Goal: Check status: Check status

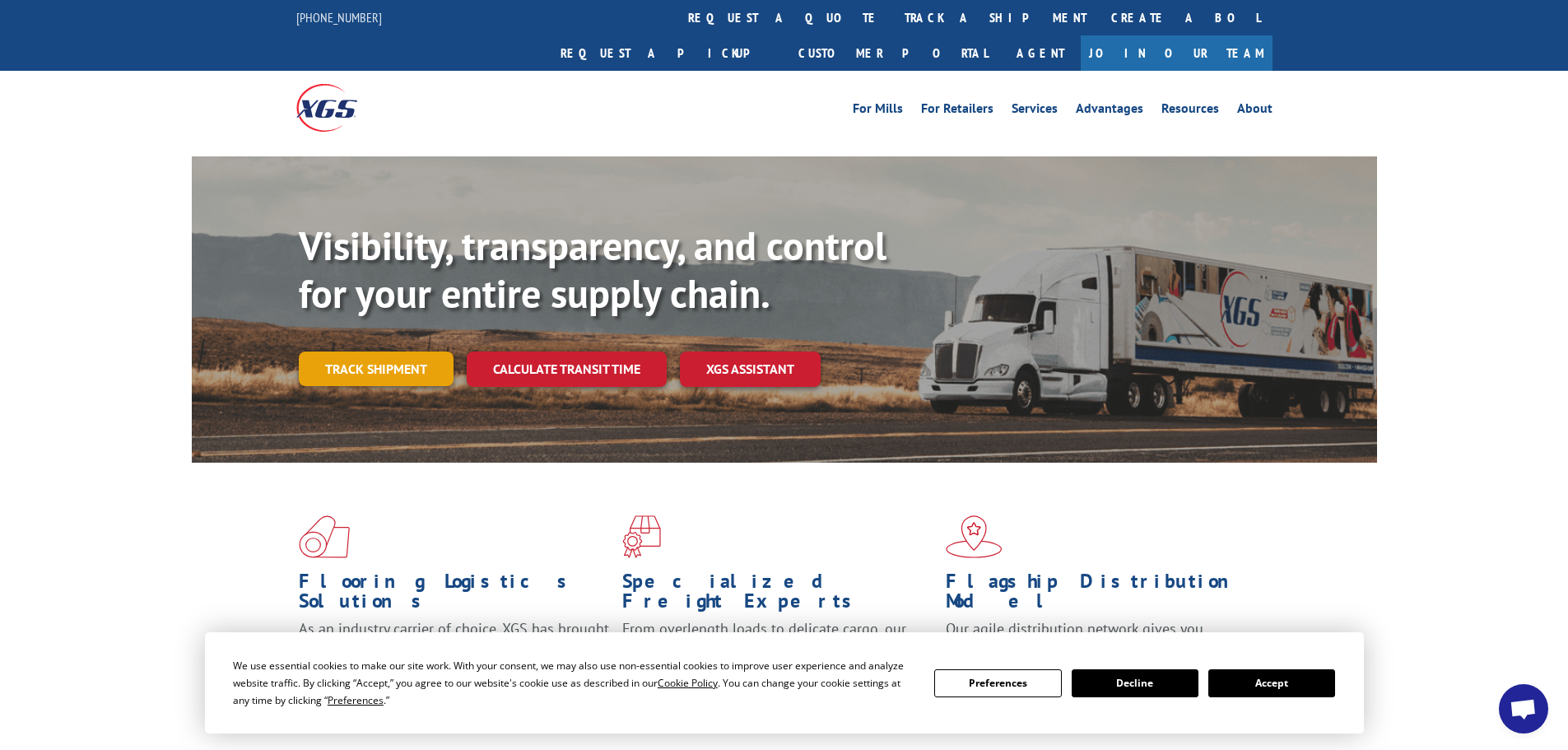
click at [360, 351] on link "Track shipment" at bounding box center [377, 368] width 155 height 34
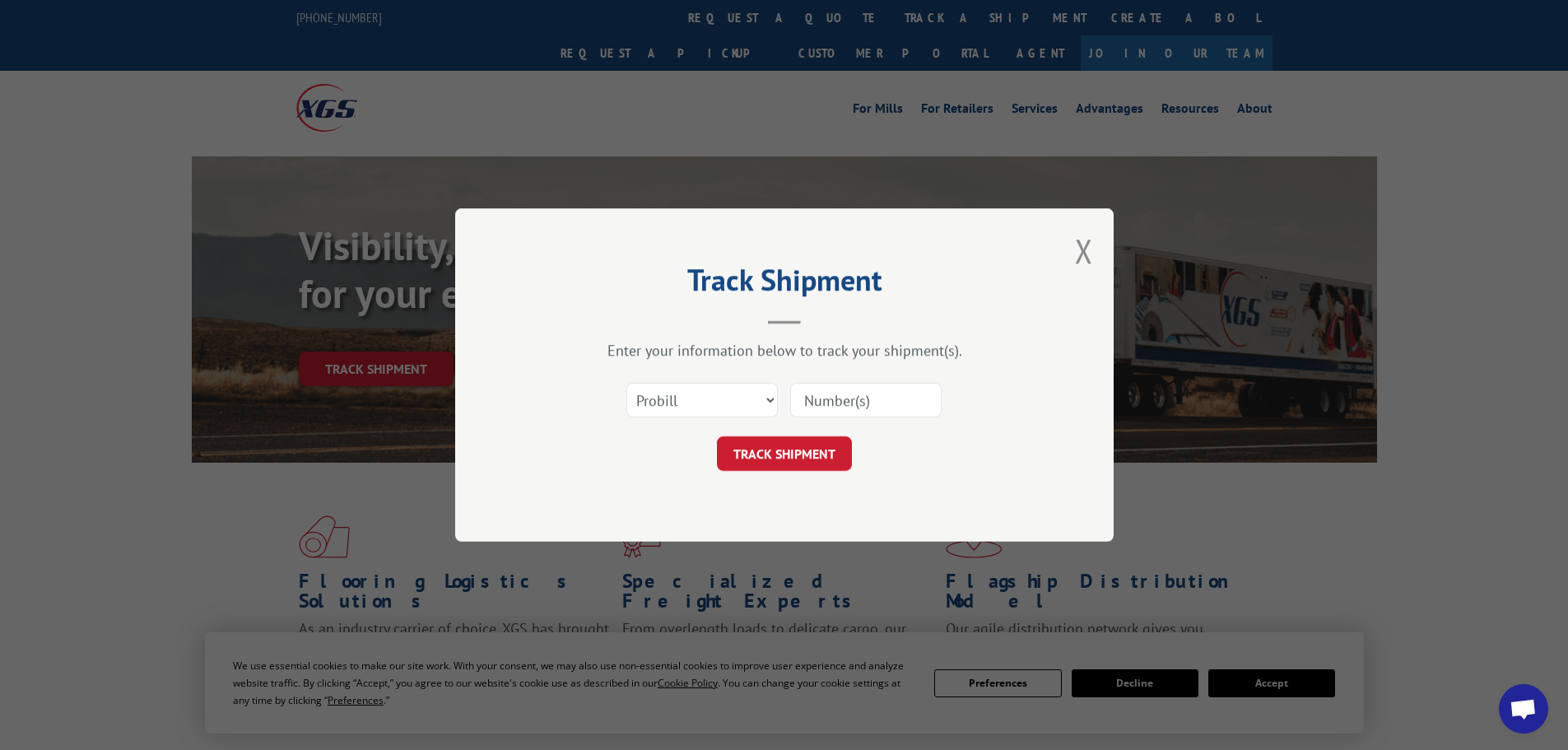
click at [878, 403] on input at bounding box center [865, 400] width 151 height 34
type input "16331964"
click at [717, 437] on button "TRACK SHIPMENT" at bounding box center [785, 454] width 135 height 34
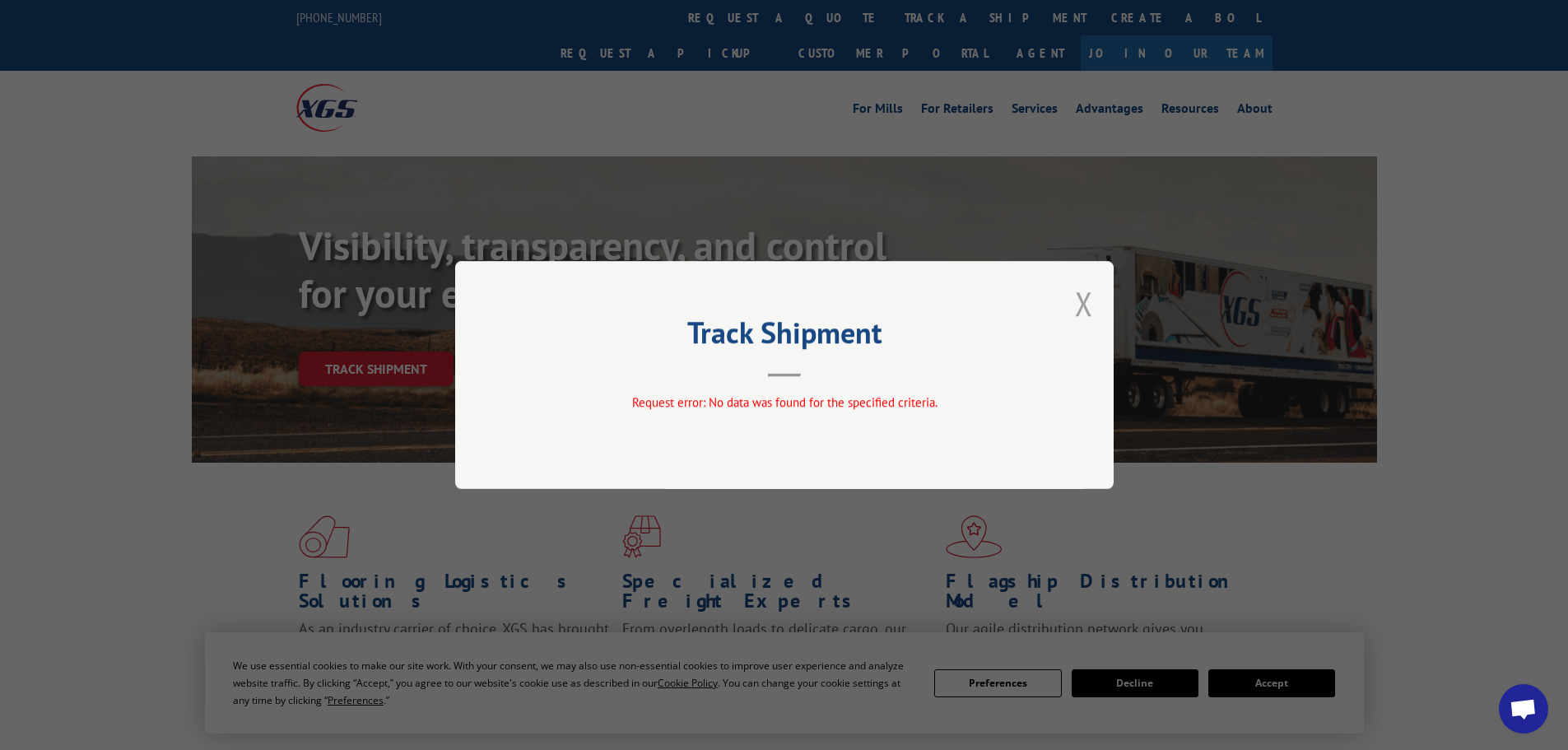
click at [1082, 295] on button "Close modal" at bounding box center [1084, 303] width 18 height 43
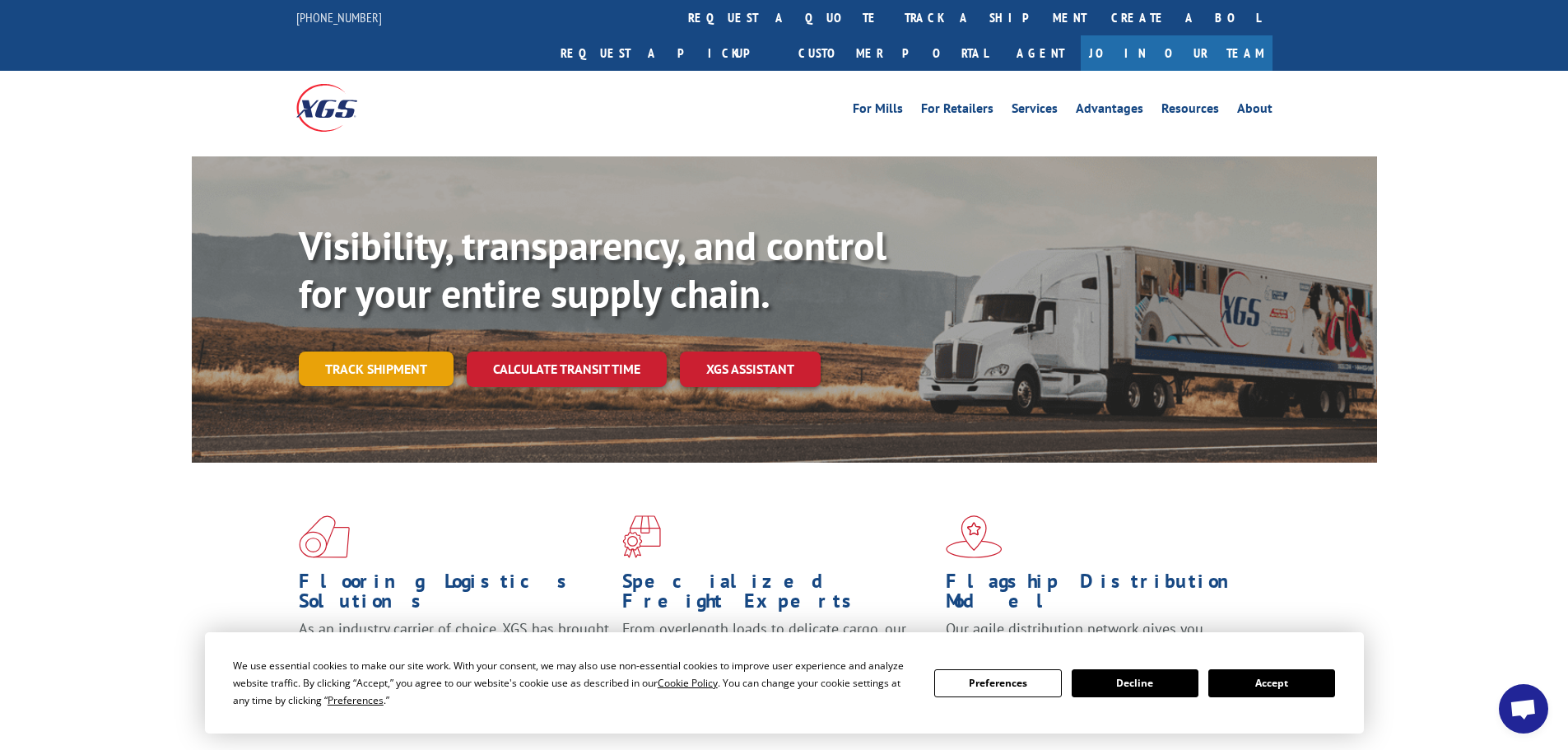
click at [372, 351] on link "Track shipment" at bounding box center [377, 368] width 155 height 34
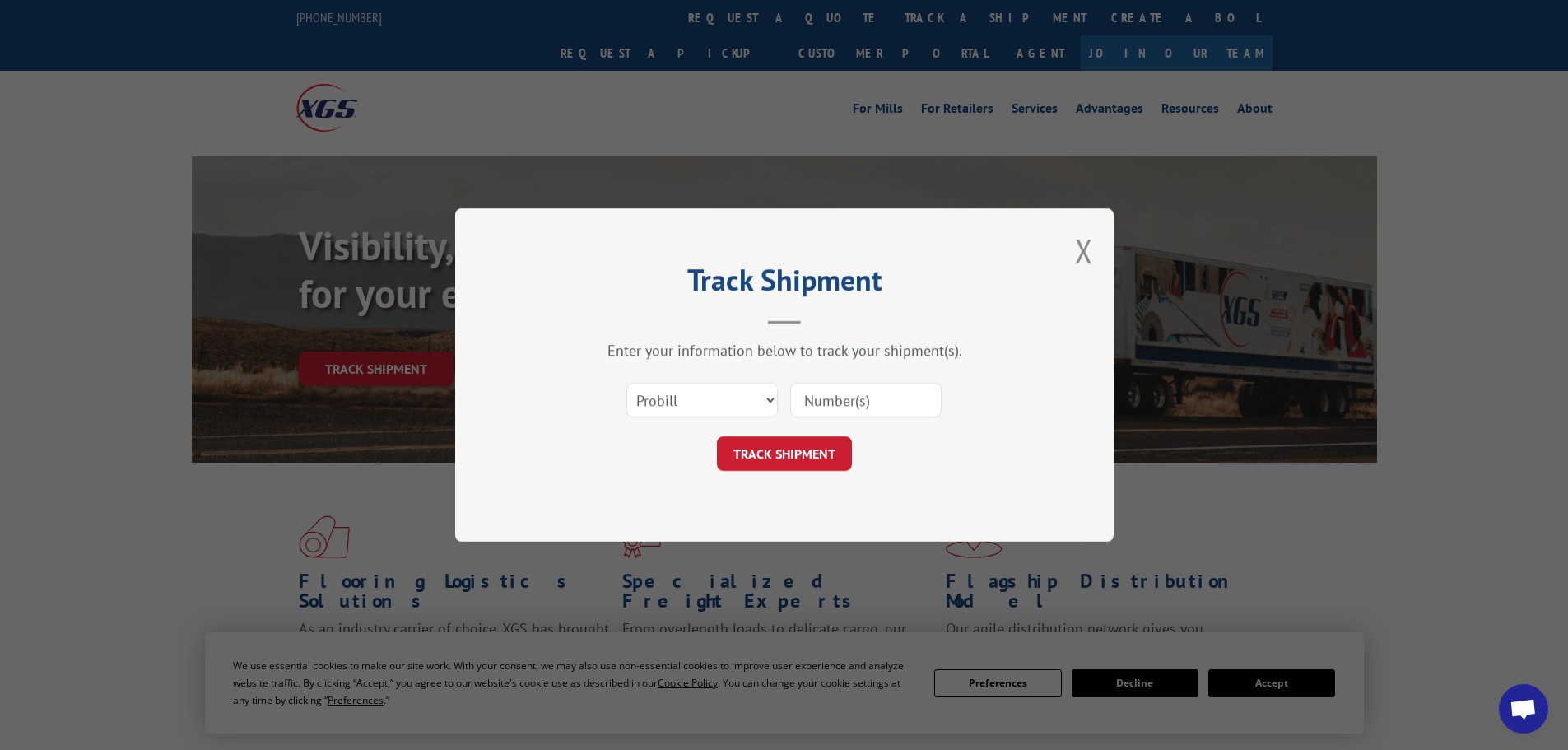
click at [875, 395] on input at bounding box center [865, 400] width 151 height 34
type input "16331964"
click at [770, 454] on button "TRACK SHIPMENT" at bounding box center [785, 454] width 135 height 34
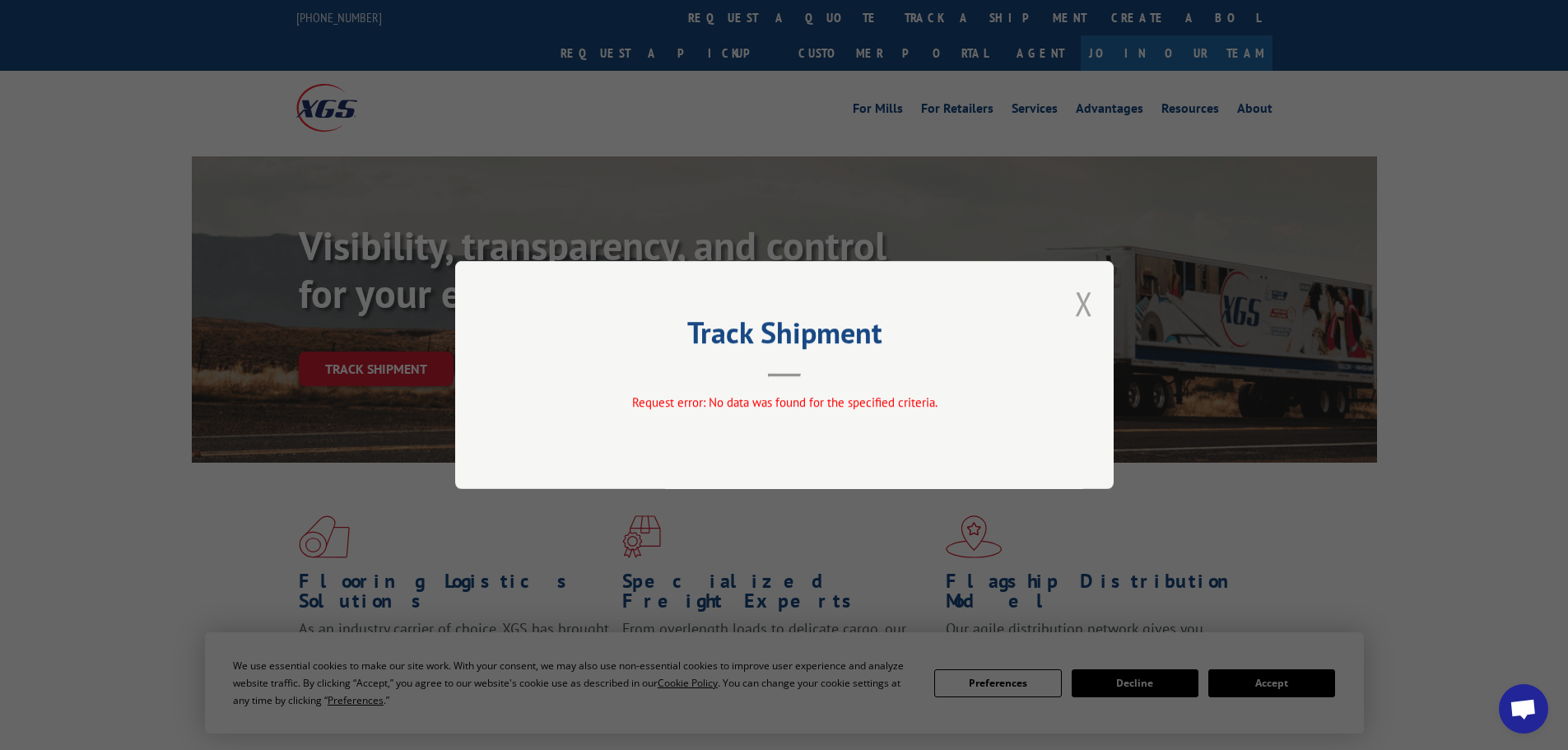
click at [1084, 299] on button "Close modal" at bounding box center [1084, 303] width 18 height 43
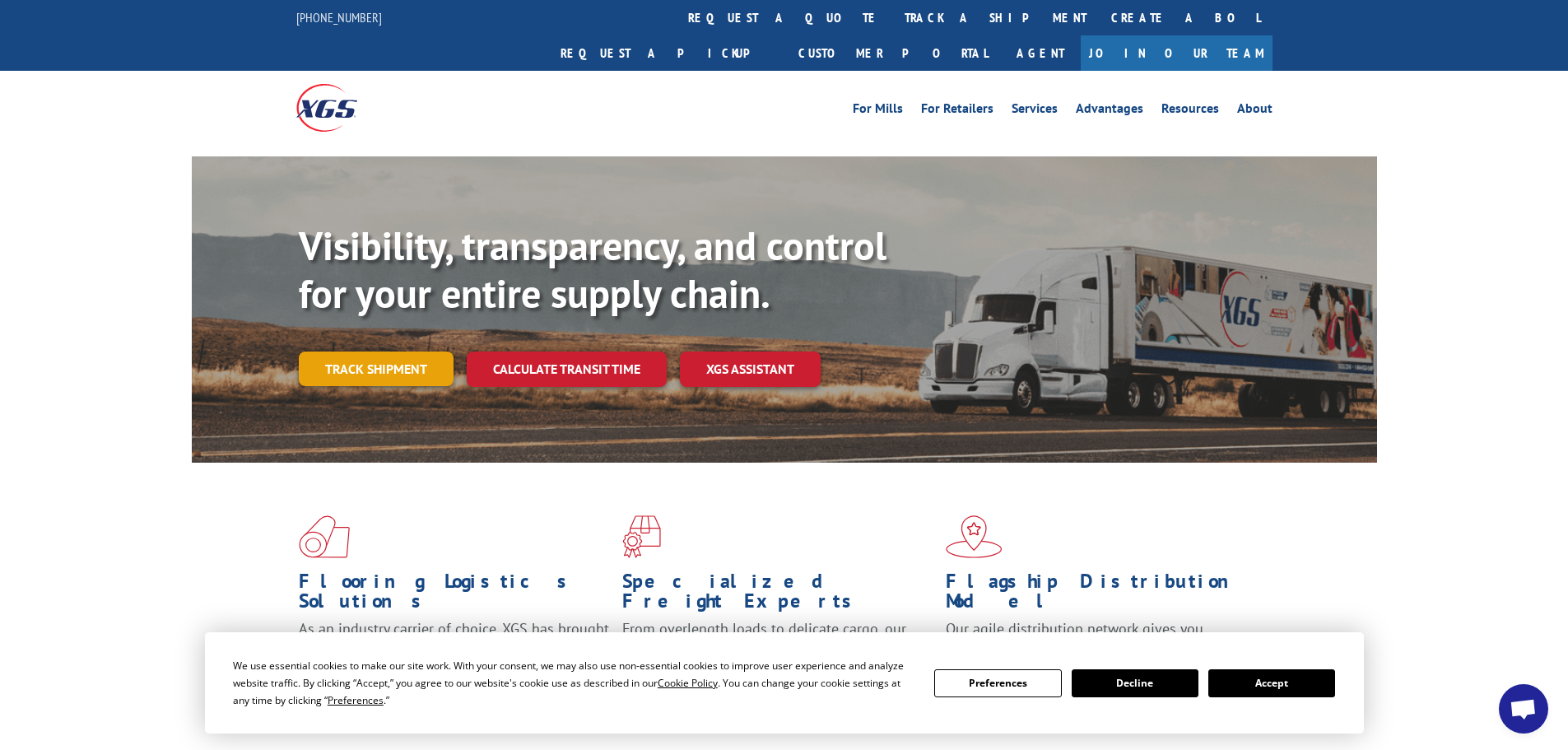
click at [381, 351] on link "Track shipment" at bounding box center [377, 368] width 155 height 34
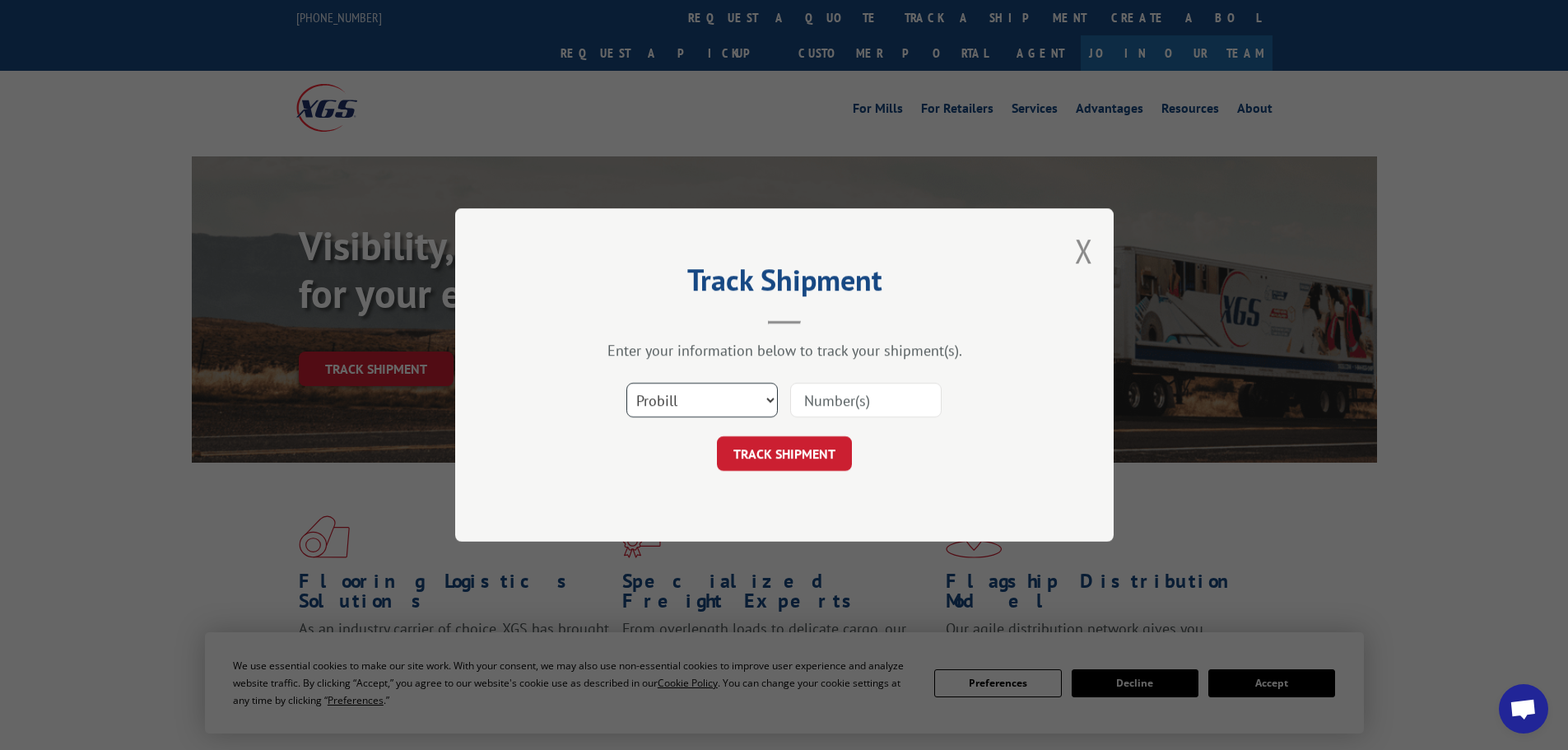
click at [765, 403] on select "Select category... Probill BOL PO" at bounding box center [702, 400] width 151 height 34
select select "bol"
click at [626, 383] on select "Select category... Probill BOL PO" at bounding box center [702, 400] width 151 height 34
click at [866, 396] on input at bounding box center [865, 400] width 151 height 34
type input "5636402"
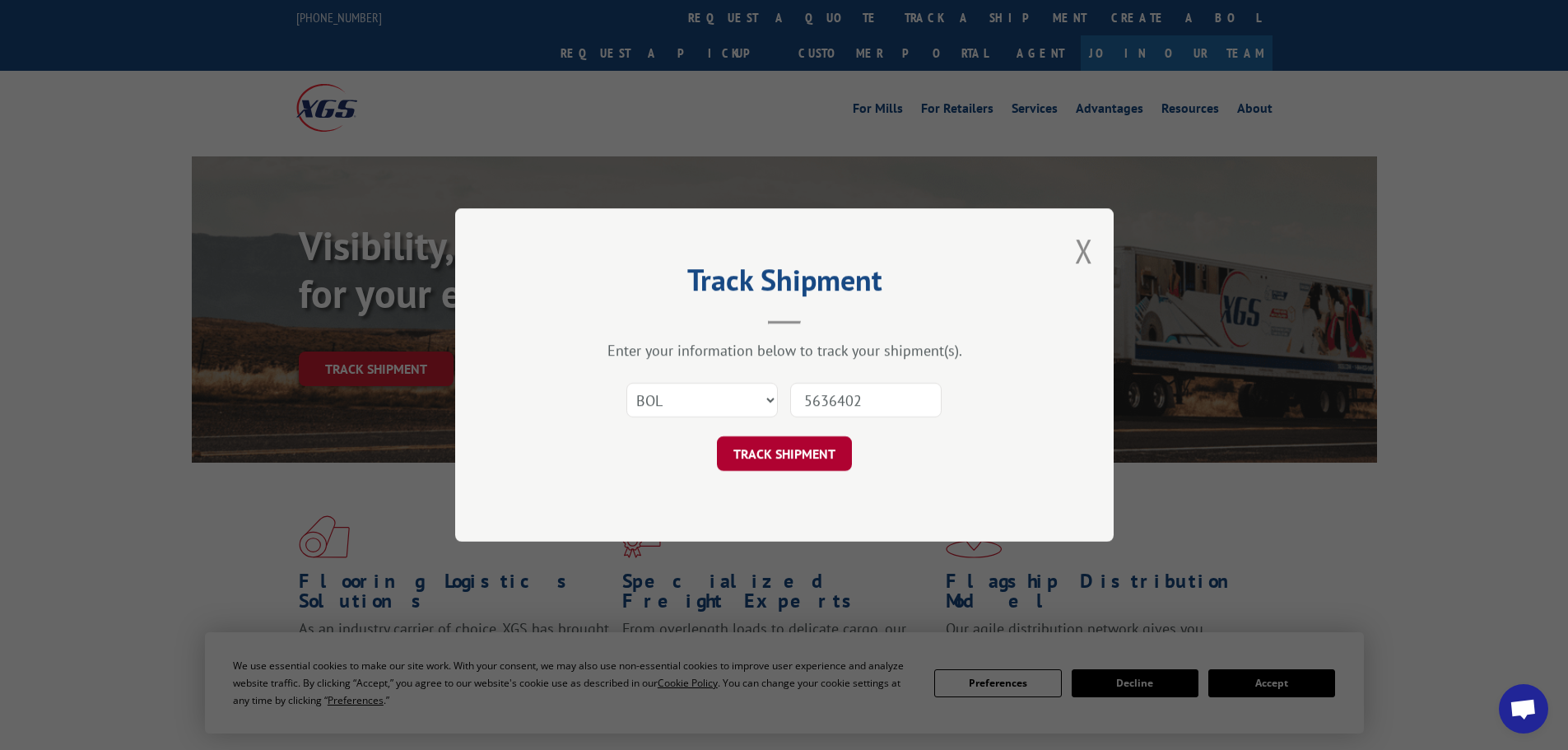
click at [805, 455] on button "TRACK SHIPMENT" at bounding box center [785, 454] width 135 height 34
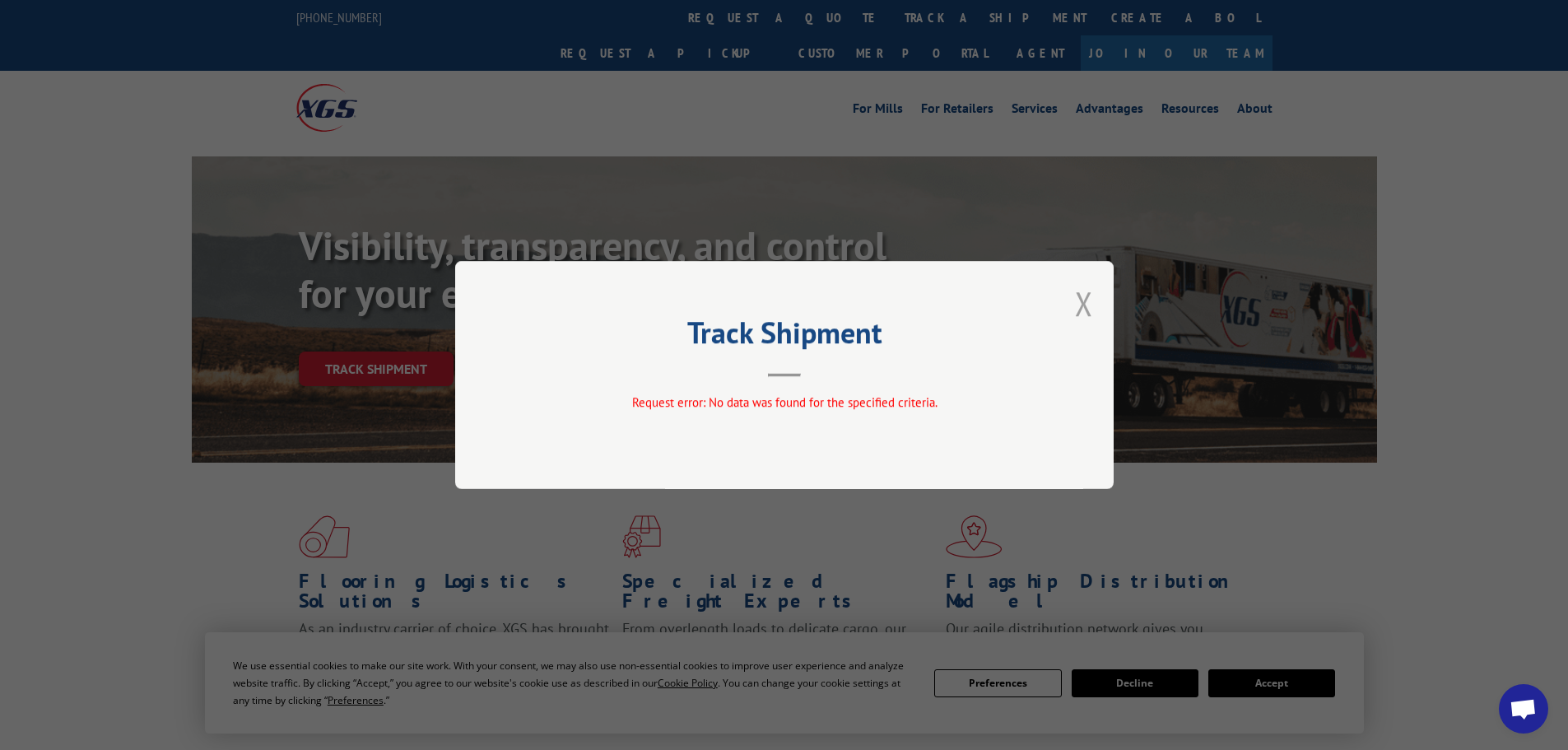
click at [1076, 299] on button "Close modal" at bounding box center [1084, 303] width 18 height 43
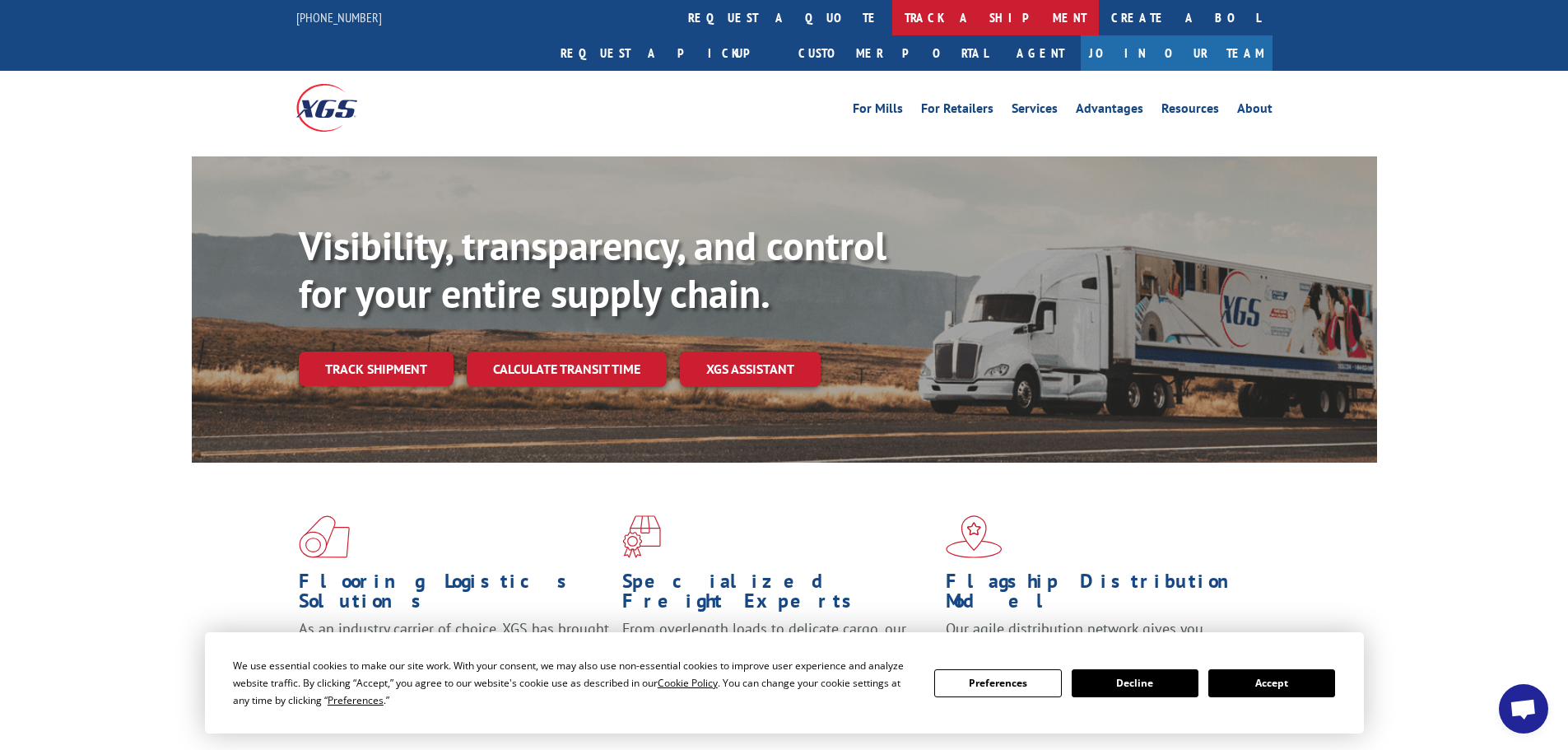
click at [892, 17] on link "track a shipment" at bounding box center [995, 18] width 207 height 35
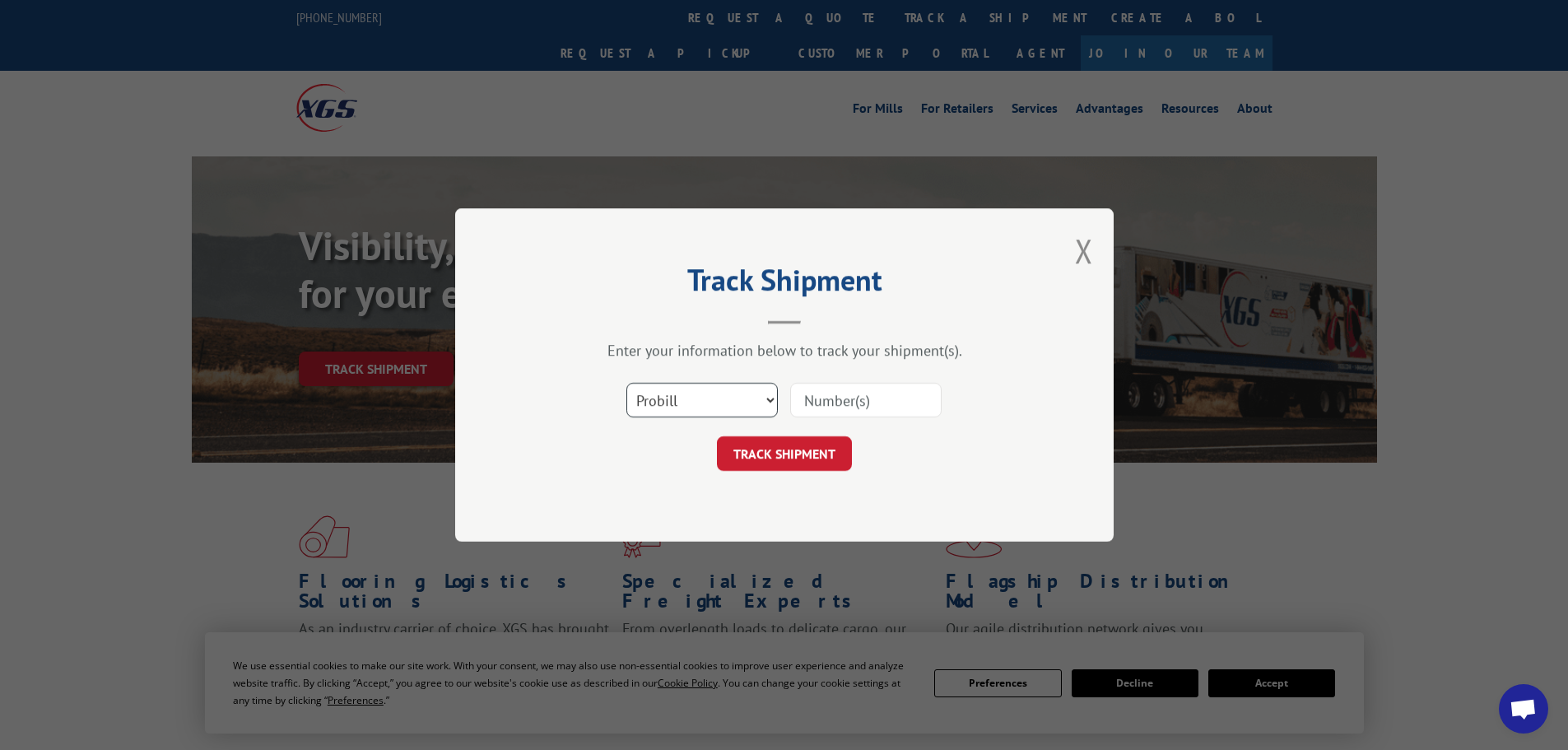
click at [760, 399] on select "Select category... Probill BOL PO" at bounding box center [702, 400] width 151 height 34
select select "bol"
click at [626, 383] on select "Select category... Probill BOL PO" at bounding box center [702, 400] width 151 height 34
click at [893, 394] on input at bounding box center [865, 400] width 151 height 34
click at [761, 400] on select "Select category... Probill BOL PO" at bounding box center [702, 400] width 151 height 34
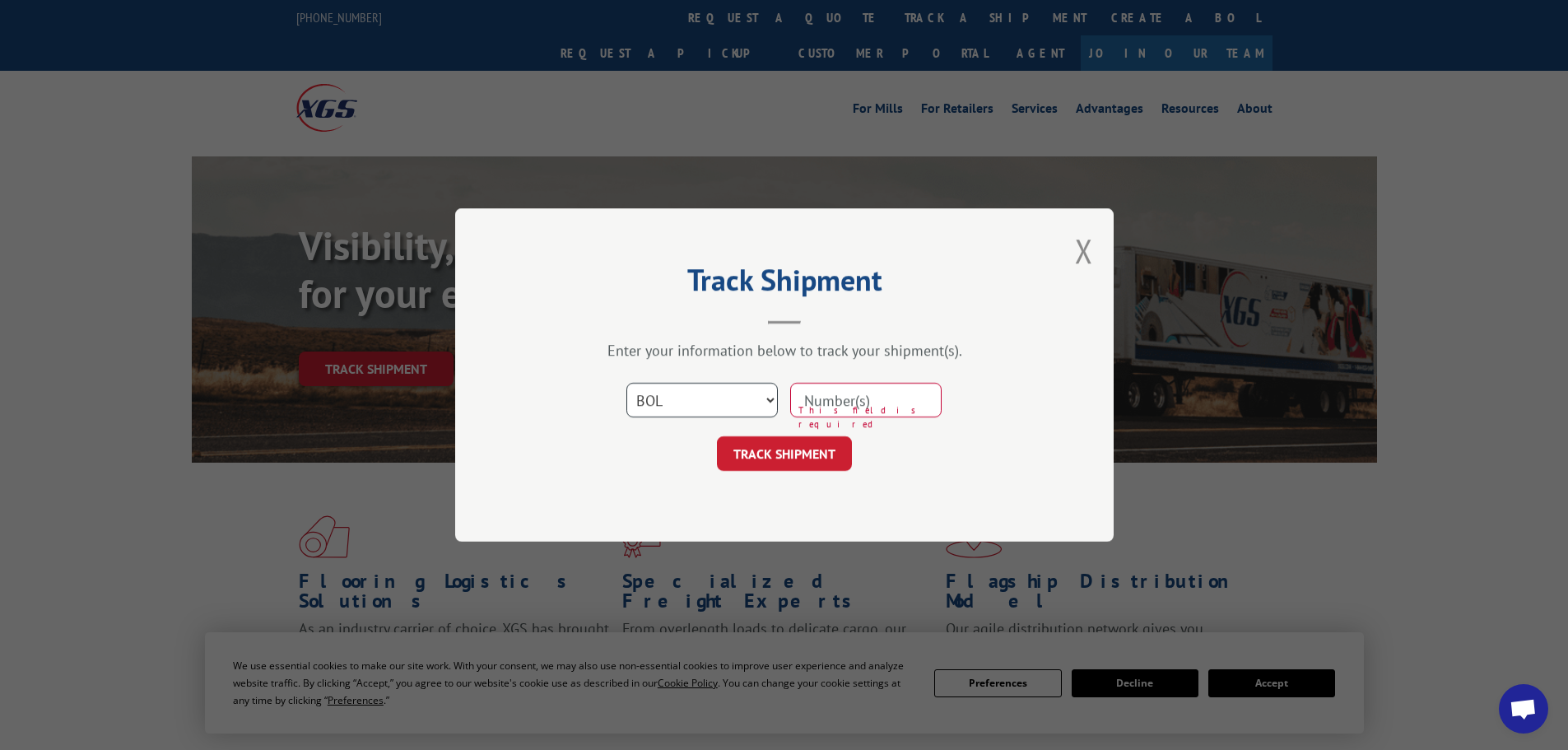
click at [626, 383] on select "Select category... Probill BOL PO" at bounding box center [702, 400] width 151 height 34
click at [904, 406] on input at bounding box center [865, 400] width 151 height 34
type input "5636404"
click at [805, 451] on button "TRACK SHIPMENT" at bounding box center [785, 454] width 135 height 34
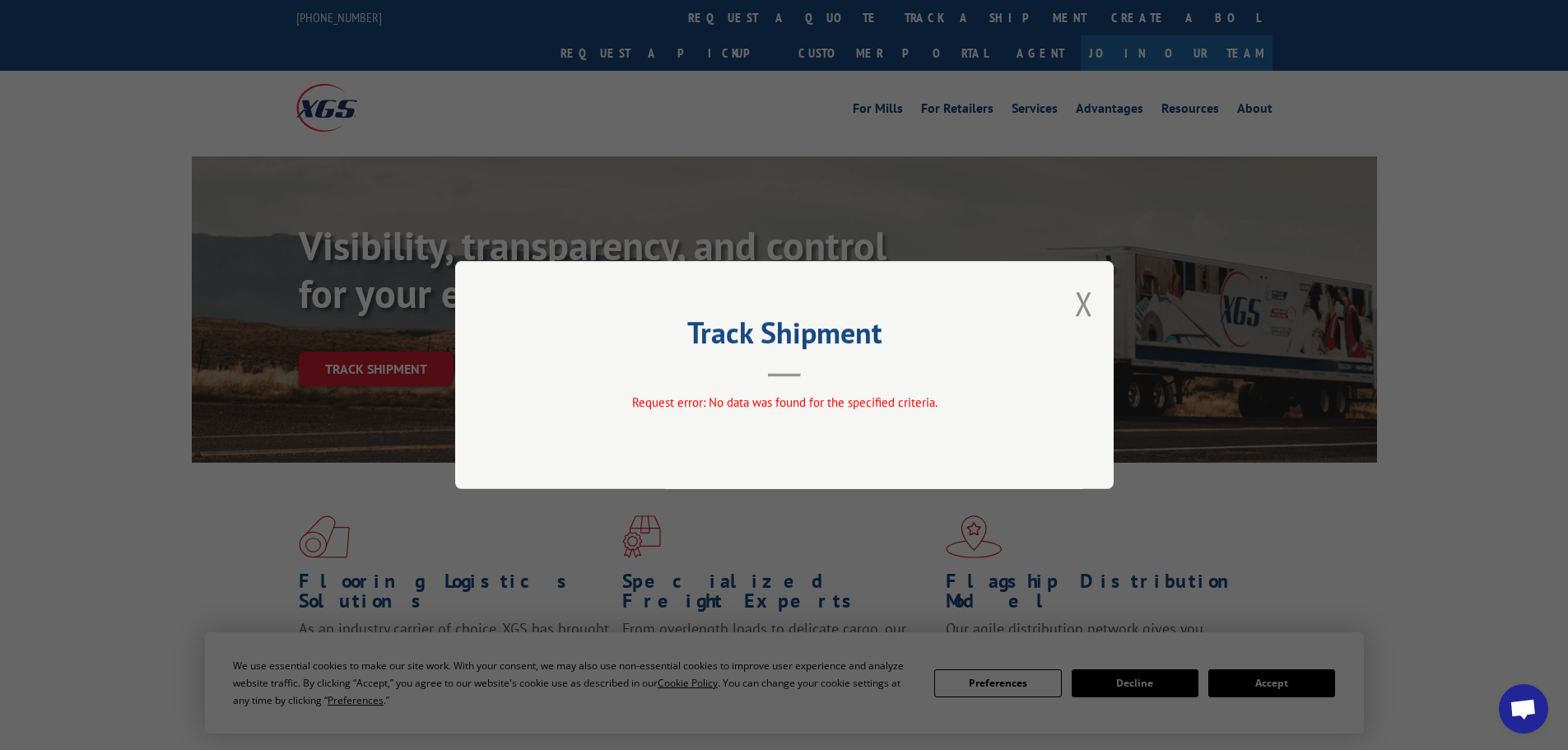
click at [1093, 304] on div "Track Shipment Request error: No data was found for the specified criteria." at bounding box center [784, 375] width 658 height 228
click at [1085, 304] on button "Close modal" at bounding box center [1084, 303] width 18 height 43
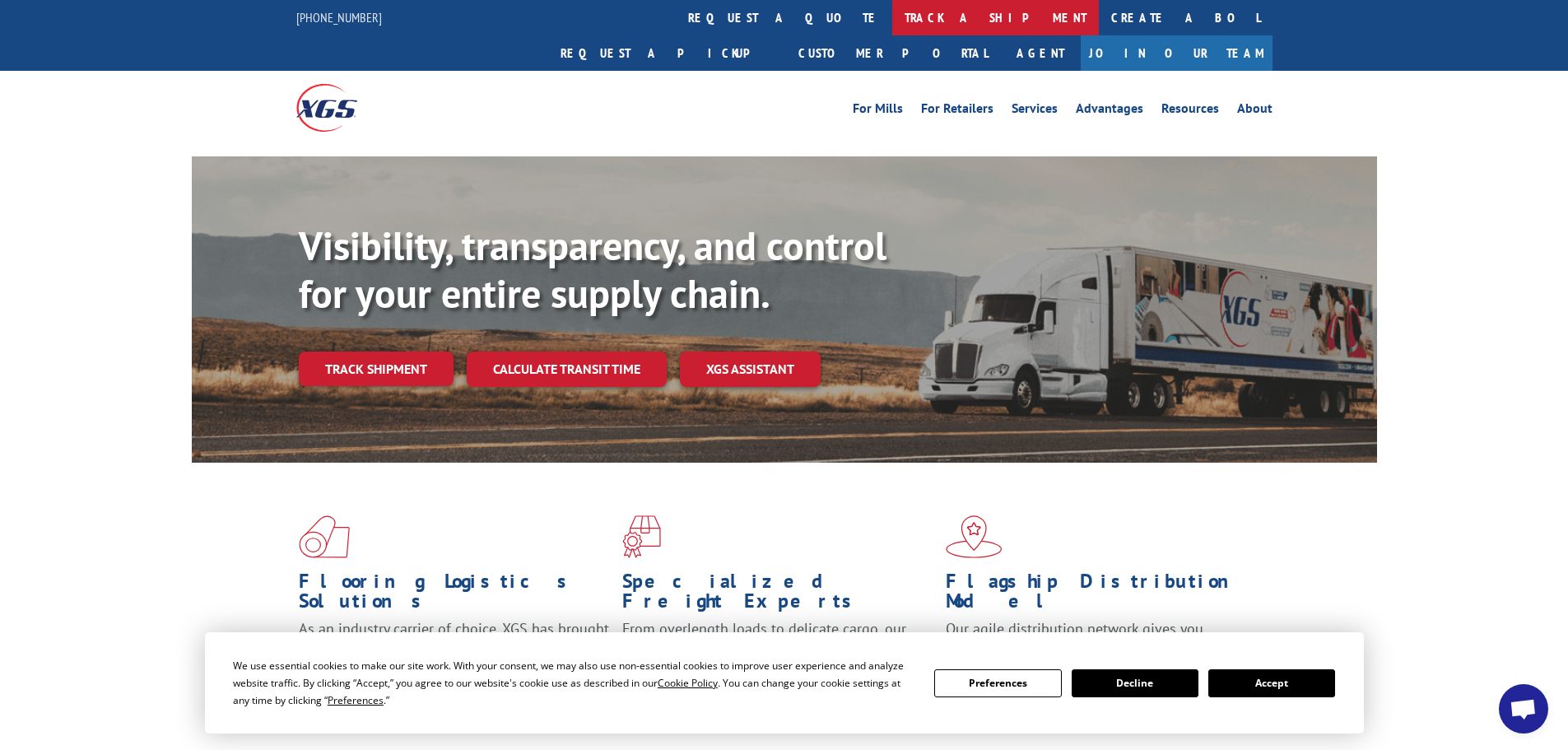
click at [892, 19] on link "track a shipment" at bounding box center [995, 18] width 207 height 35
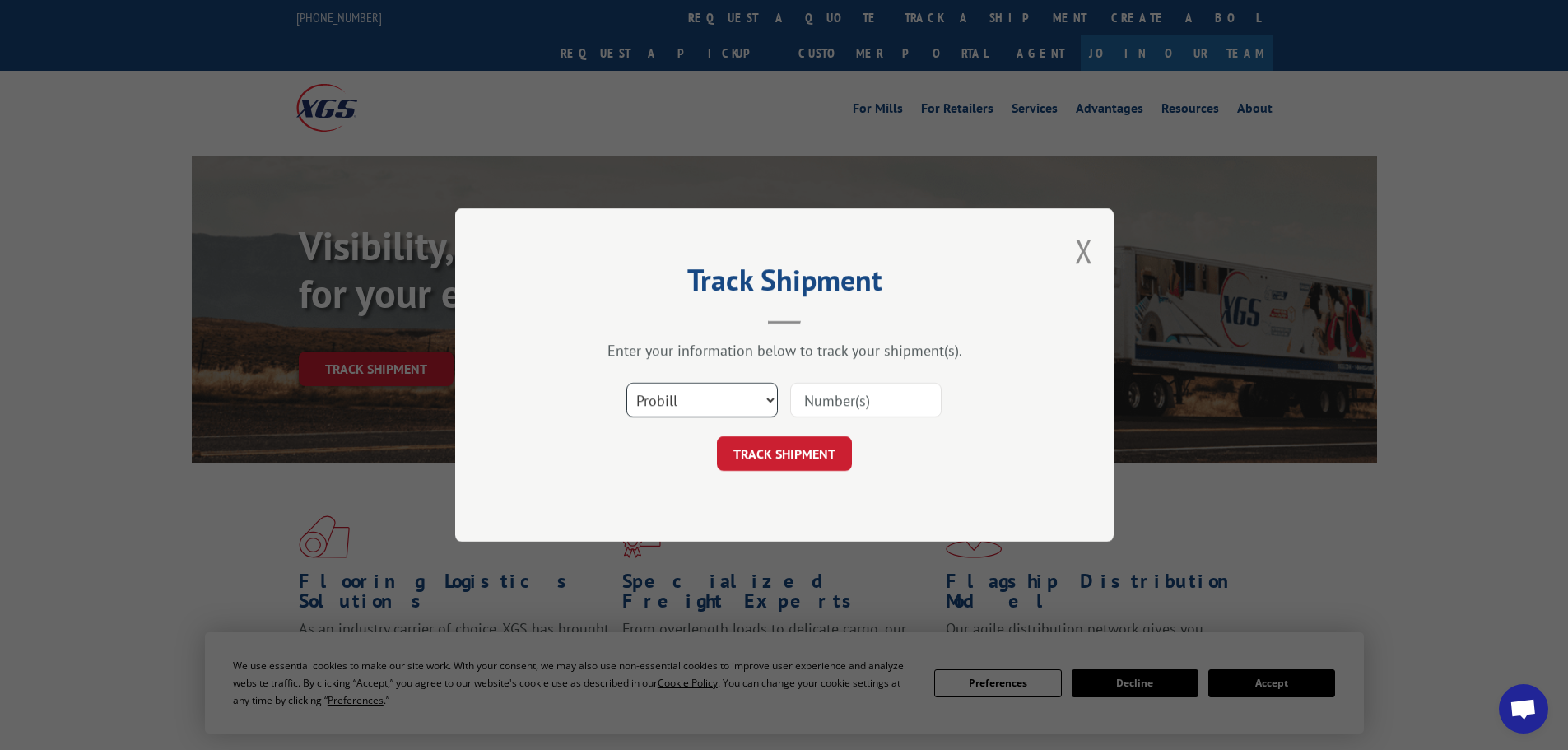
click at [764, 397] on select "Select category... Probill BOL PO" at bounding box center [702, 400] width 151 height 34
click at [626, 383] on select "Select category... Probill BOL PO" at bounding box center [702, 400] width 151 height 34
click at [894, 405] on input at bounding box center [865, 400] width 151 height 34
type input "16331966"
click at [825, 441] on button "TRACK SHIPMENT" at bounding box center [785, 454] width 135 height 34
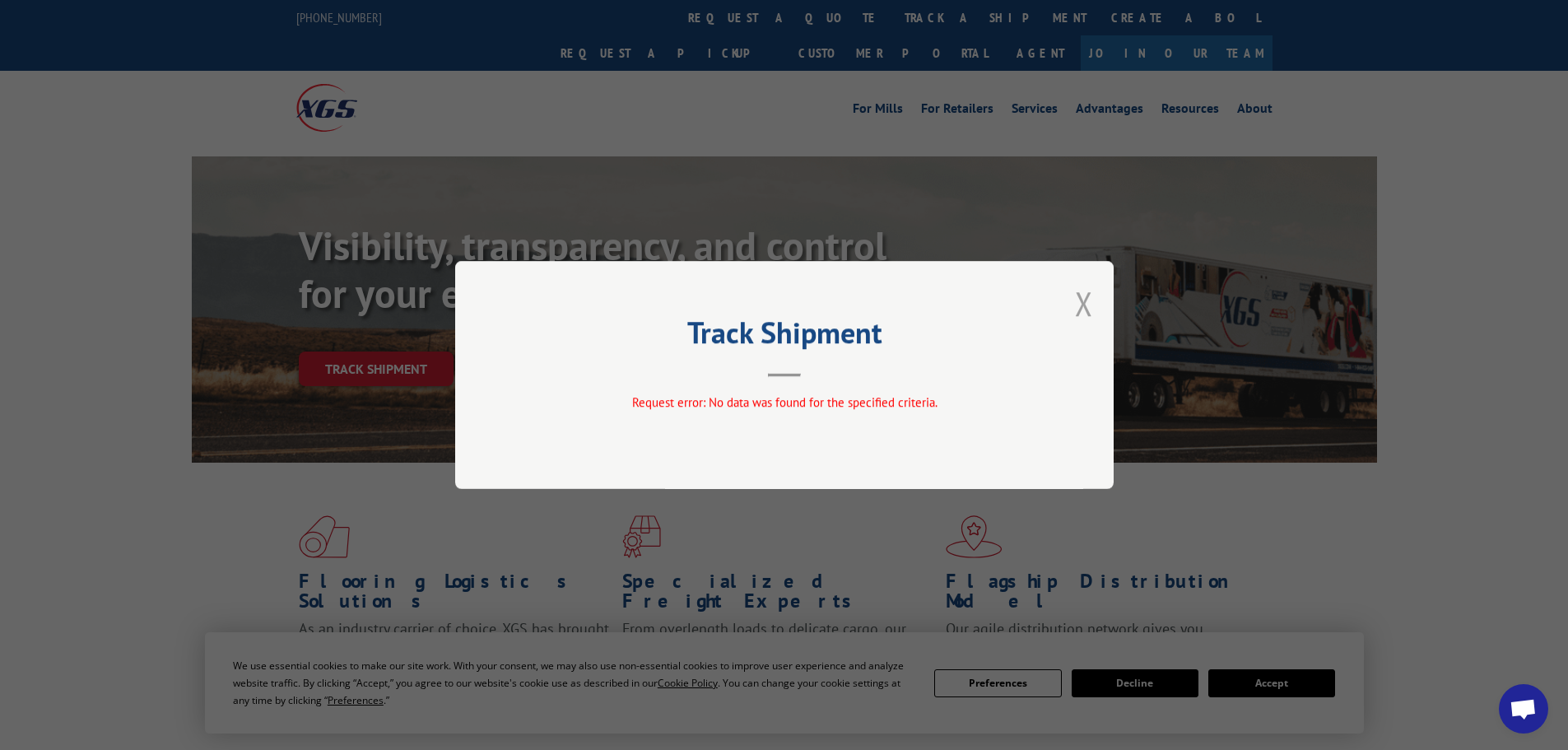
click at [1088, 299] on button "Close modal" at bounding box center [1084, 303] width 18 height 43
